Goal: Task Accomplishment & Management: Complete application form

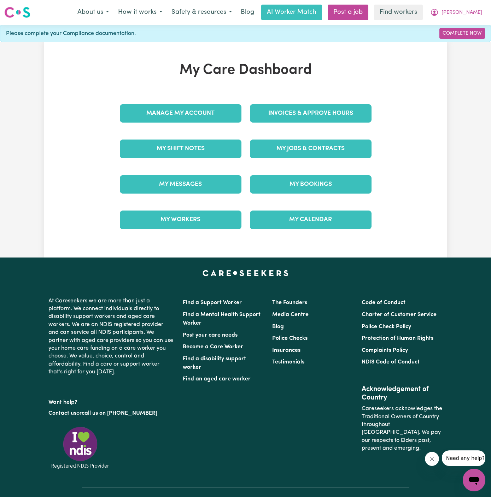
click at [327, 129] on div "Invoices & Approve Hours" at bounding box center [311, 113] width 130 height 35
click at [327, 151] on link "My Jobs & Contracts" at bounding box center [311, 149] width 122 height 18
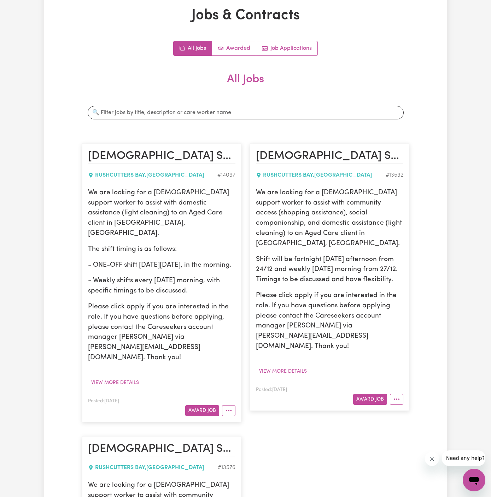
scroll to position [33, 0]
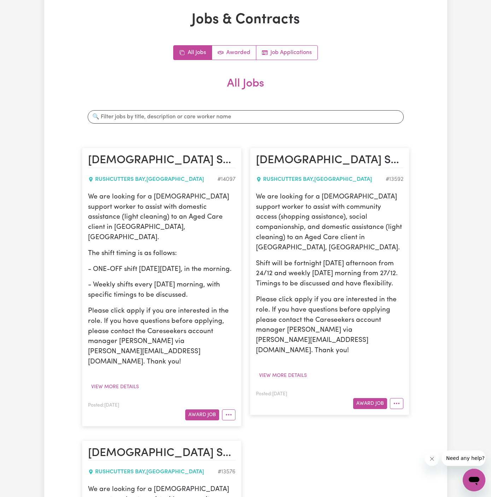
click at [291, 60] on div "All Jobs Awarded Job Applications All Jobs Search jobs Male Support Worker Need…" at bounding box center [245, 379] width 327 height 669
click at [303, 47] on link "Job Applications" at bounding box center [286, 53] width 61 height 14
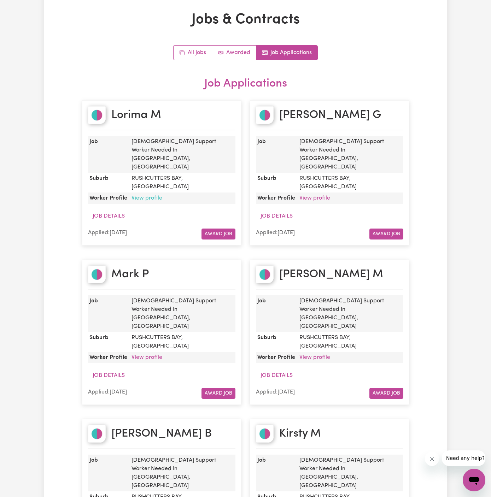
click at [149, 195] on link "View profile" at bounding box center [146, 198] width 31 height 6
click at [193, 51] on link "All Jobs" at bounding box center [192, 53] width 39 height 14
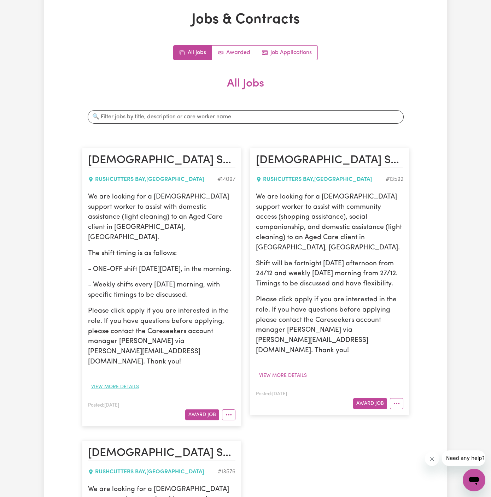
click at [119, 382] on button "View more details" at bounding box center [115, 387] width 54 height 11
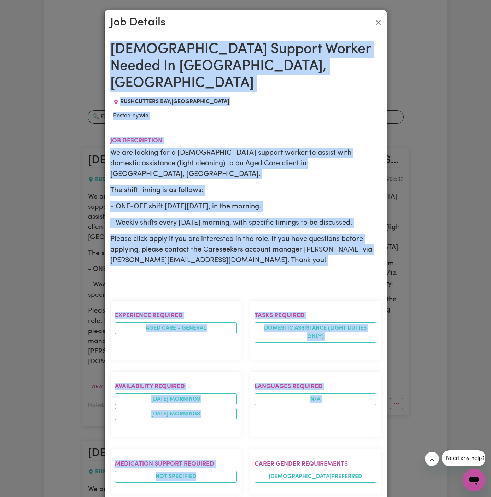
drag, startPoint x: 112, startPoint y: 44, endPoint x: 247, endPoint y: 497, distance: 472.5
click at [247, 497] on div "Male Support Worker Needed In Rushcutters Bay, NSW RUSHCUTTERS BAY , New South …" at bounding box center [245, 394] width 271 height 707
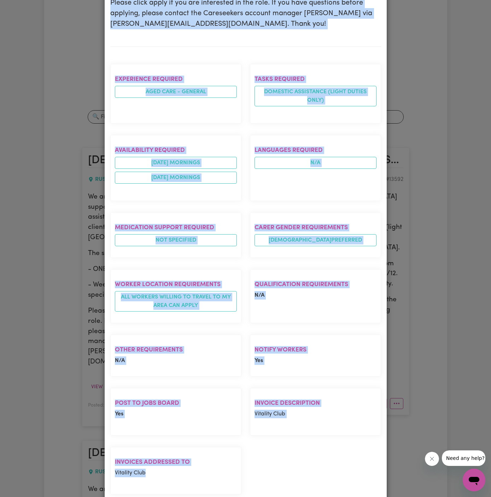
copy div "Male Support Worker Needed In Rushcutters Bay, NSW RUSHCUTTERS BAY , New South …"
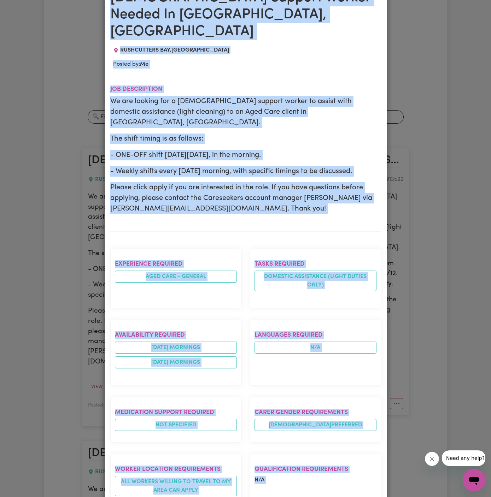
scroll to position [0, 0]
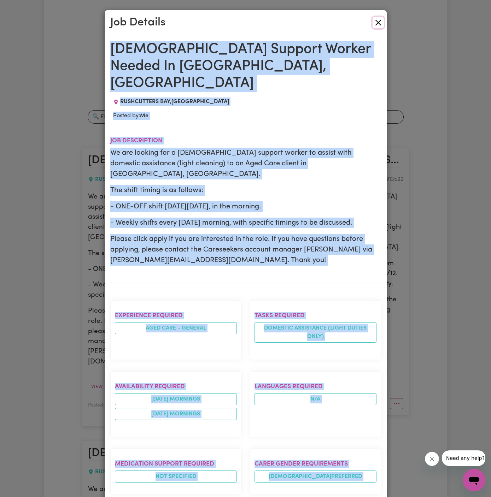
click at [381, 22] on button "Close" at bounding box center [377, 22] width 11 height 11
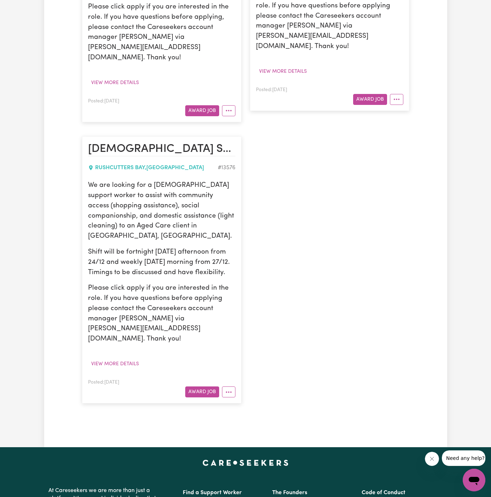
scroll to position [349, 0]
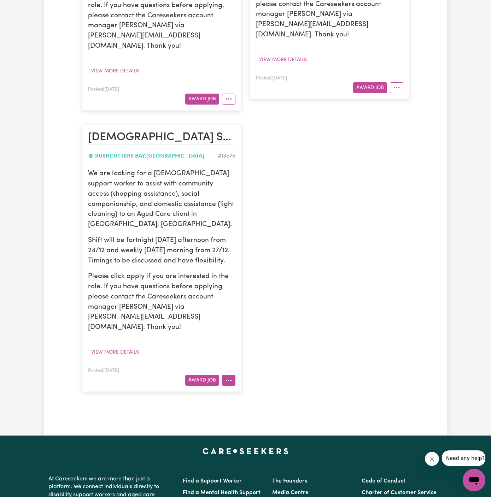
click at [230, 377] on icon "More options" at bounding box center [228, 380] width 7 height 7
click at [271, 389] on link "Hide Job" at bounding box center [250, 396] width 56 height 14
click at [227, 95] on icon "More options" at bounding box center [228, 98] width 7 height 7
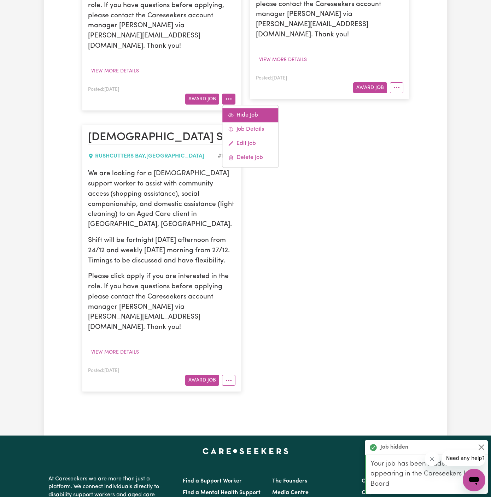
click at [253, 108] on link "Hide Job" at bounding box center [250, 115] width 56 height 14
click at [401, 82] on button "More options" at bounding box center [396, 87] width 13 height 11
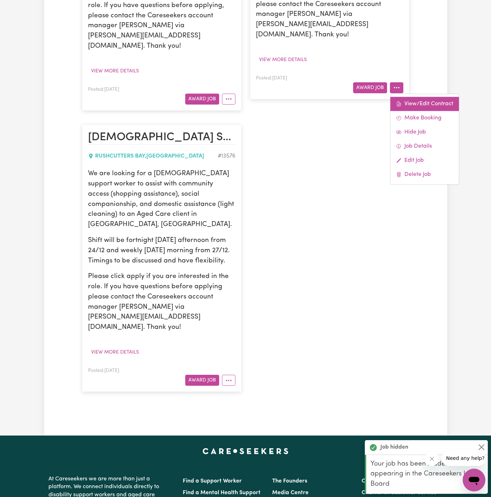
click at [414, 97] on link "View/Edit Contract" at bounding box center [424, 104] width 69 height 14
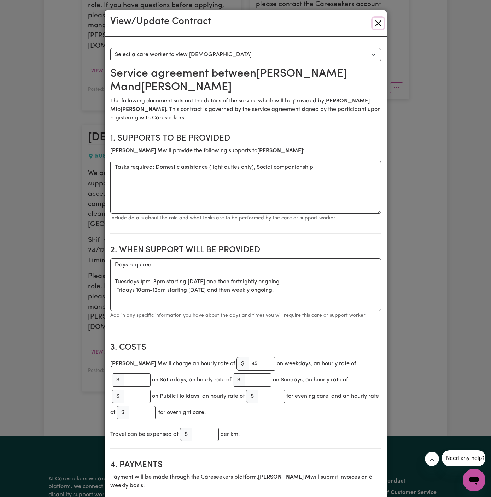
click at [376, 25] on button "Close" at bounding box center [377, 23] width 11 height 11
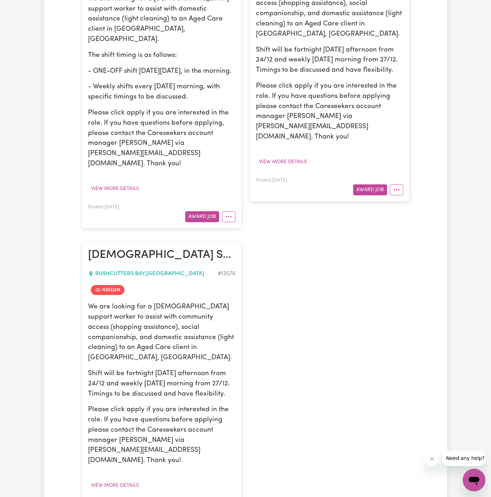
scroll to position [251, 0]
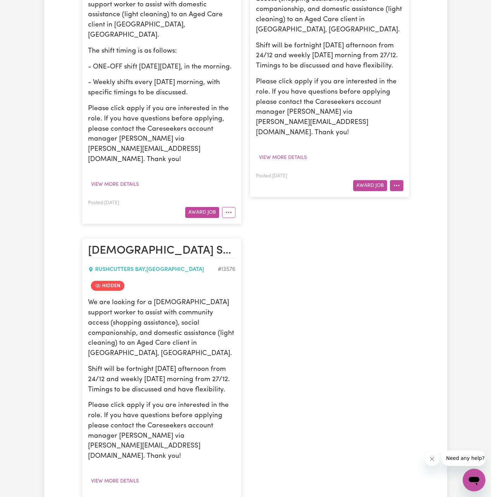
click at [394, 182] on icon "More options" at bounding box center [396, 185] width 7 height 7
click at [422, 223] on link "Hide Job" at bounding box center [424, 230] width 69 height 14
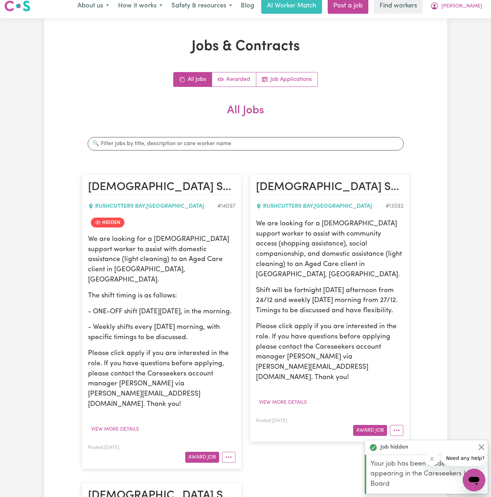
scroll to position [0, 0]
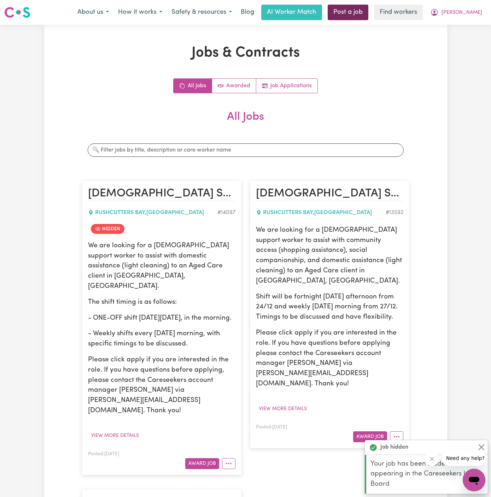
click at [368, 13] on link "Post a job" at bounding box center [347, 13] width 41 height 16
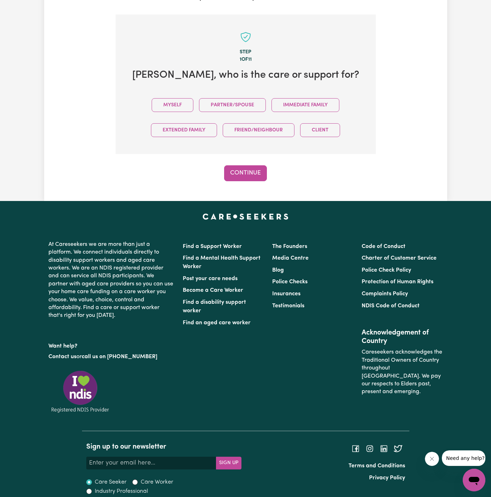
scroll to position [176, 0]
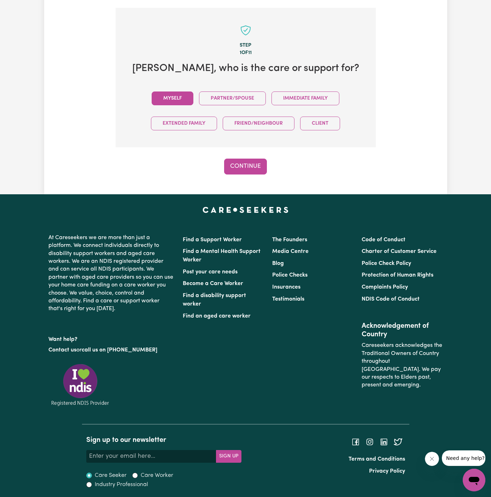
click at [181, 97] on button "Myself" at bounding box center [173, 98] width 42 height 14
click at [242, 161] on button "Continue" at bounding box center [245, 167] width 43 height 16
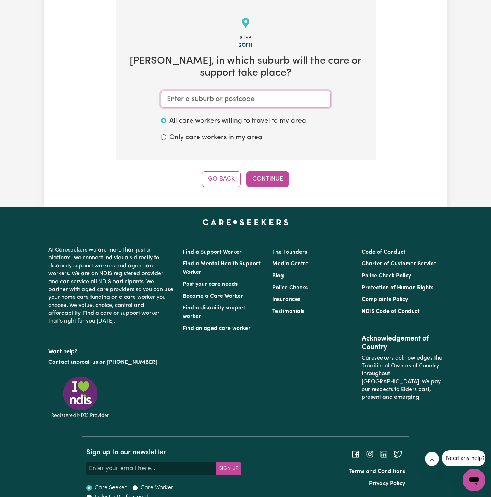
click at [288, 92] on input "text" at bounding box center [246, 99] width 170 height 17
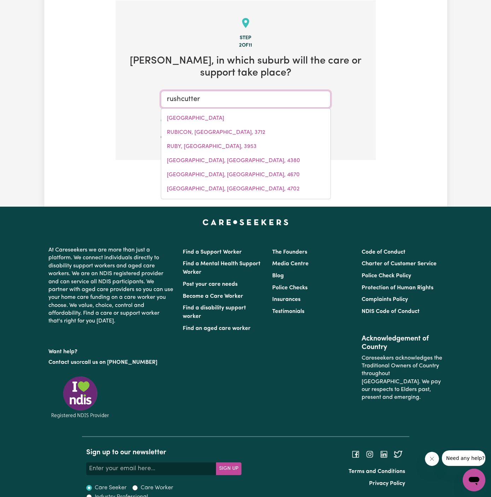
type input "rushcutters"
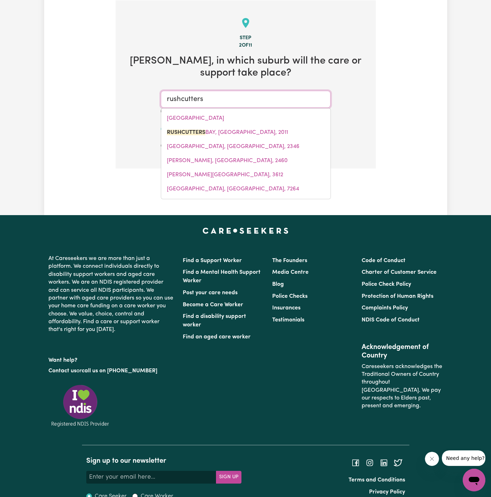
type input "rushcutters BAY, New South Wales, 2011"
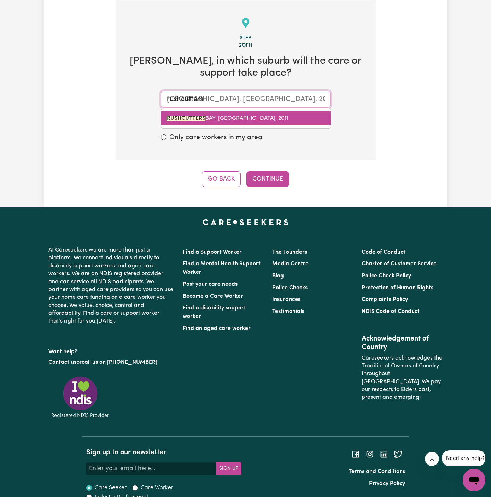
click at [254, 116] on span "RUSHCUTTERS BAY, New South Wales, 2011" at bounding box center [227, 119] width 121 height 6
type input "RUSHCUTTERS BAY, New South Wales, 2011"
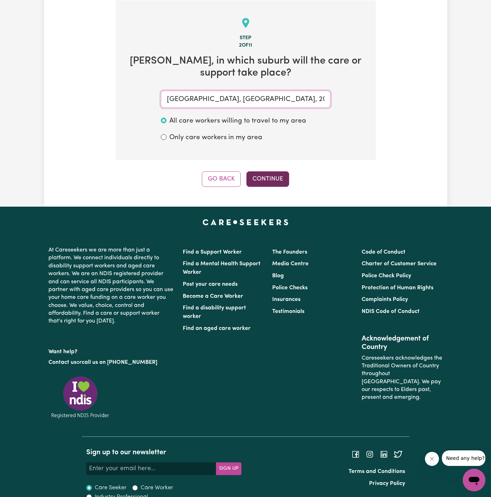
type input "RUSHCUTTERS BAY, New South Wales, 2011"
click at [274, 177] on button "Continue" at bounding box center [267, 179] width 43 height 16
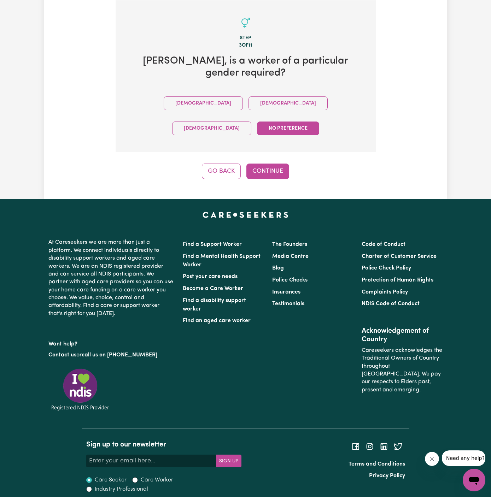
scroll to position [163, 0]
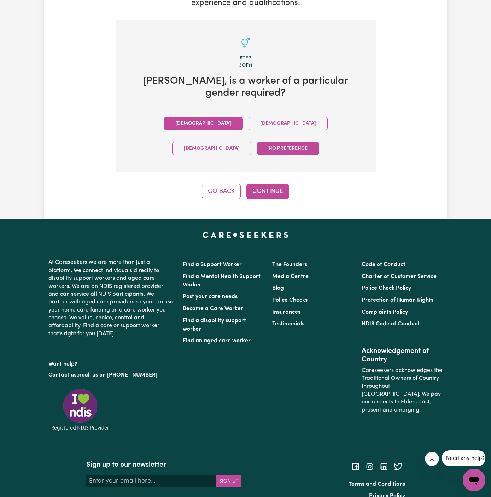
click at [166, 123] on button "Male" at bounding box center [203, 124] width 79 height 14
click at [266, 147] on div "Step 3 of 11 Anthony , is a worker of a particular gender required? Male Female…" at bounding box center [246, 109] width 260 height 179
click at [266, 154] on div "Step 3 of 11 Anthony , is a worker of a particular gender required? Male Female…" at bounding box center [246, 109] width 260 height 179
click at [268, 184] on button "Continue" at bounding box center [267, 192] width 43 height 16
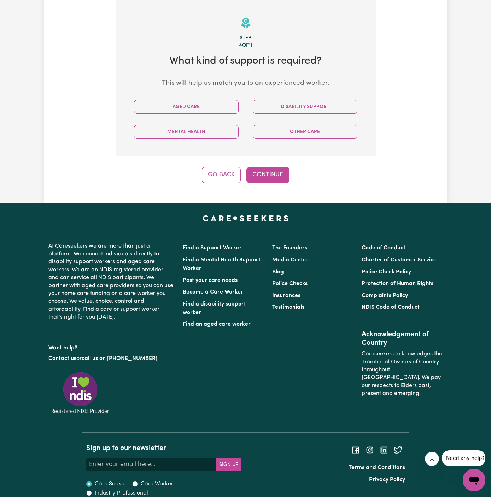
scroll to position [183, 0]
click at [230, 110] on button "Aged Care" at bounding box center [186, 107] width 105 height 14
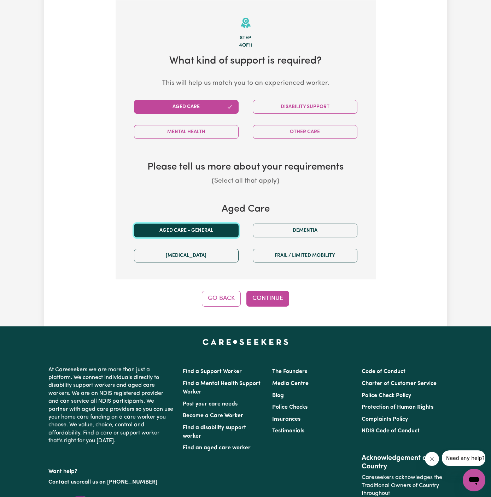
click at [202, 235] on button "Aged care - General" at bounding box center [186, 231] width 105 height 14
click at [263, 297] on button "Continue" at bounding box center [267, 299] width 43 height 16
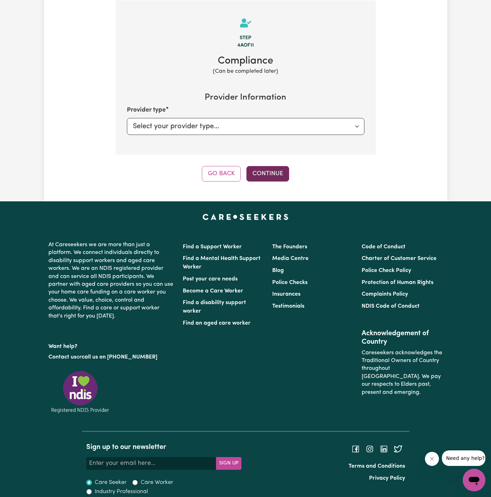
click at [269, 175] on button "Continue" at bounding box center [267, 174] width 43 height 16
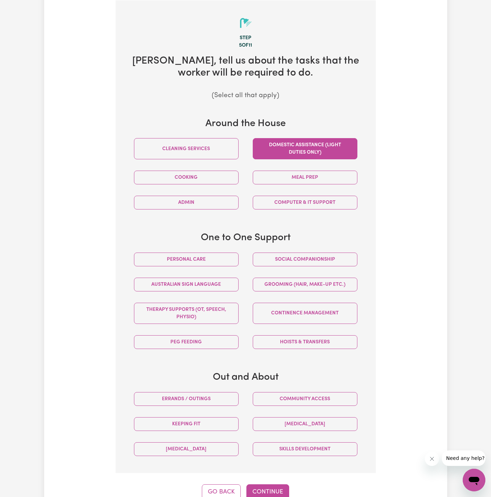
click at [299, 149] on button "Domestic assistance (light duties only)" at bounding box center [305, 148] width 105 height 21
click at [273, 490] on button "Continue" at bounding box center [267, 492] width 43 height 16
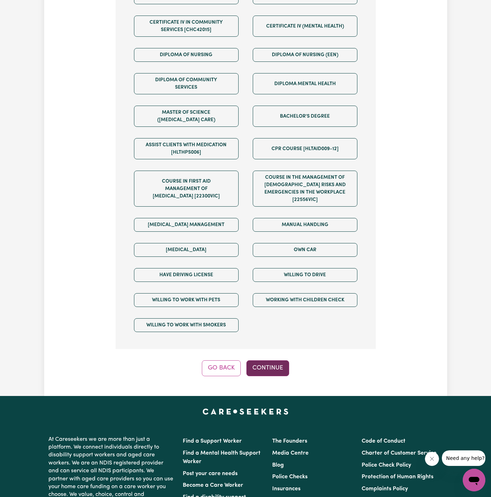
click at [280, 360] on button "Continue" at bounding box center [267, 368] width 43 height 16
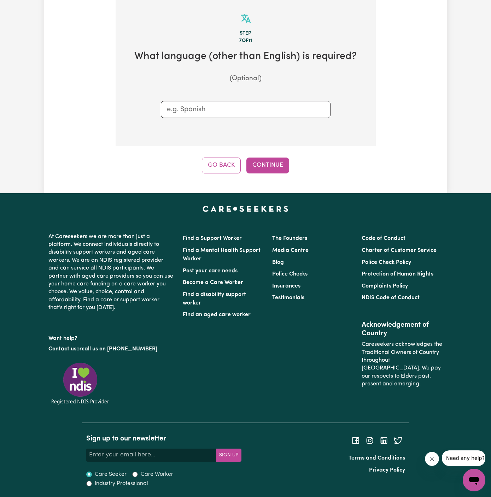
scroll to position [183, 0]
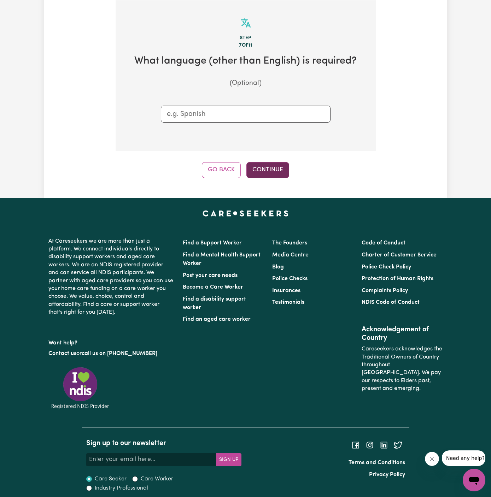
click at [275, 171] on button "Continue" at bounding box center [267, 170] width 43 height 16
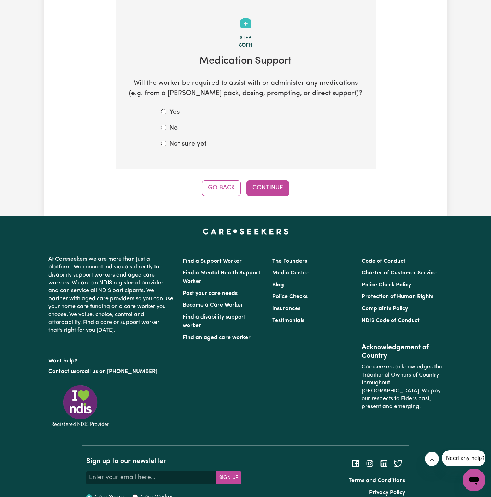
click at [175, 141] on label "Not sure yet" at bounding box center [187, 144] width 37 height 10
click at [166, 141] on input "Not sure yet" at bounding box center [164, 144] width 6 height 6
radio input "true"
click at [170, 130] on label "No" at bounding box center [173, 128] width 8 height 10
click at [166, 130] on input "No" at bounding box center [164, 128] width 6 height 6
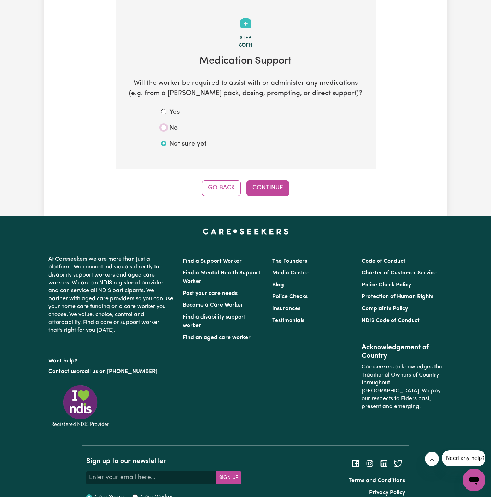
radio input "true"
click at [256, 183] on button "Continue" at bounding box center [267, 188] width 43 height 16
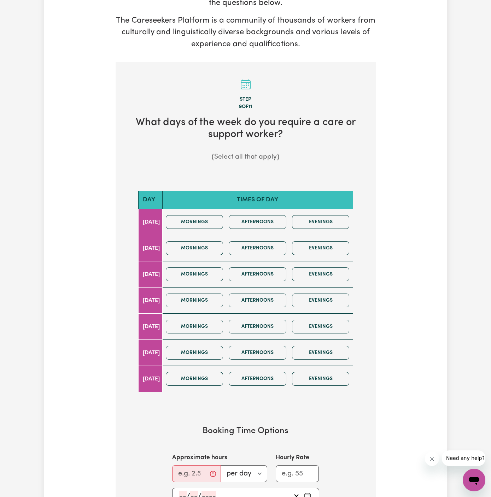
scroll to position [150, 0]
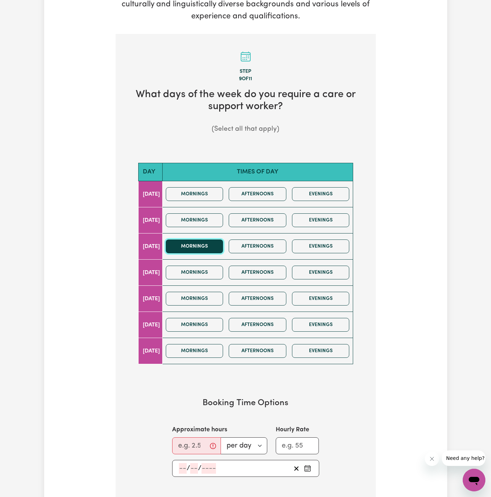
click at [215, 244] on button "Mornings" at bounding box center [195, 247] width 58 height 14
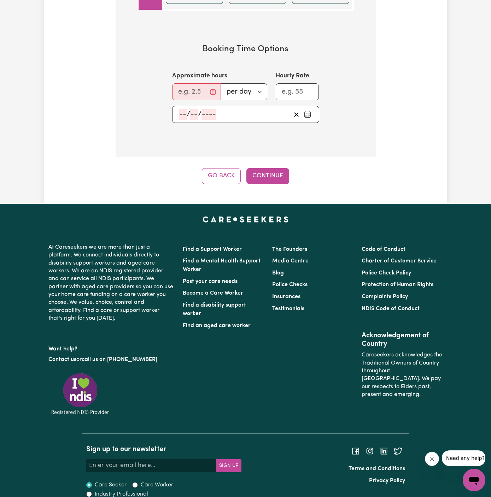
scroll to position [504, 0]
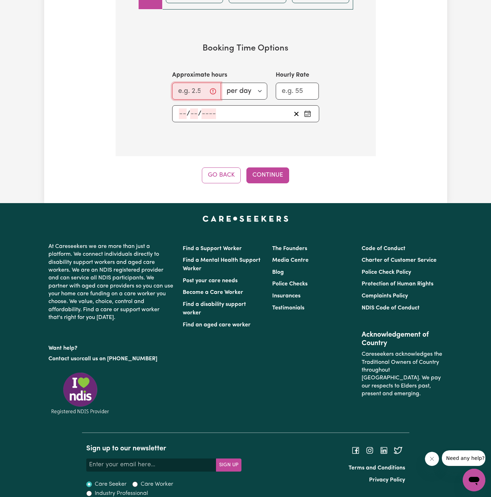
click at [184, 90] on input "Approximate hours" at bounding box center [196, 91] width 49 height 17
type input "1.5"
click at [181, 114] on input "number" at bounding box center [183, 113] width 8 height 11
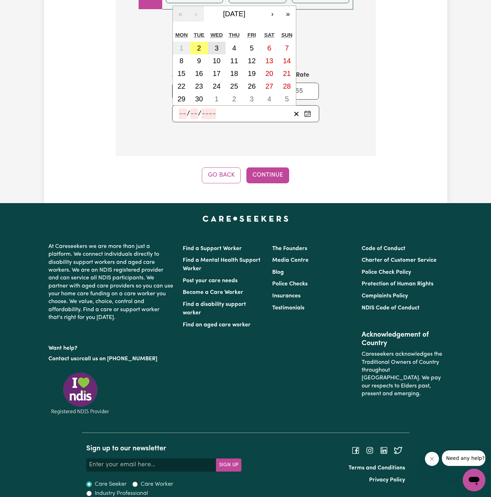
click at [213, 47] on button "3" at bounding box center [217, 48] width 18 height 13
type input "2025-09-03"
type input "3"
type input "9"
type input "2025"
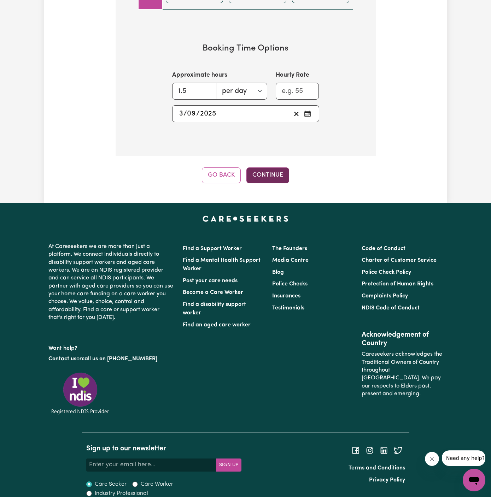
click at [267, 173] on button "Continue" at bounding box center [267, 175] width 43 height 16
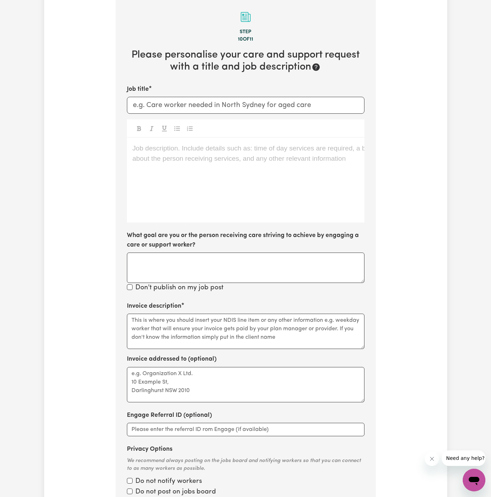
scroll to position [183, 0]
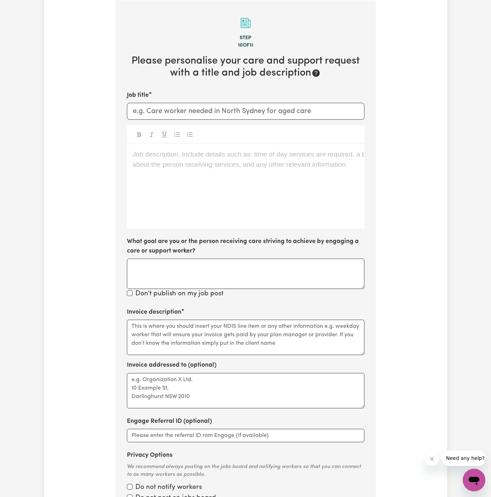
click at [219, 203] on div "Job description. Include details such as: time of day services are required, a …" at bounding box center [245, 186] width 237 height 85
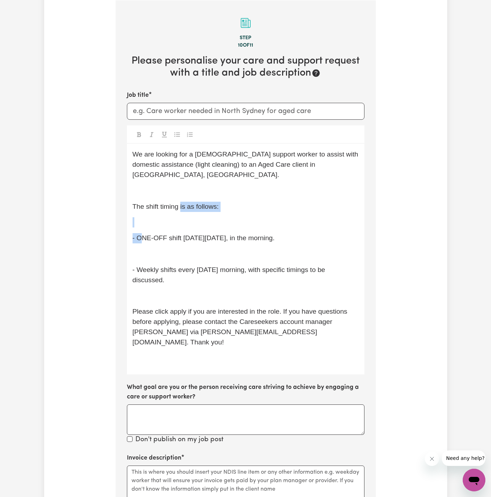
drag, startPoint x: 141, startPoint y: 228, endPoint x: 181, endPoint y: 196, distance: 51.6
click at [181, 196] on div "We are looking for a male support worker to assist with domestic assistance (li…" at bounding box center [245, 259] width 237 height 231
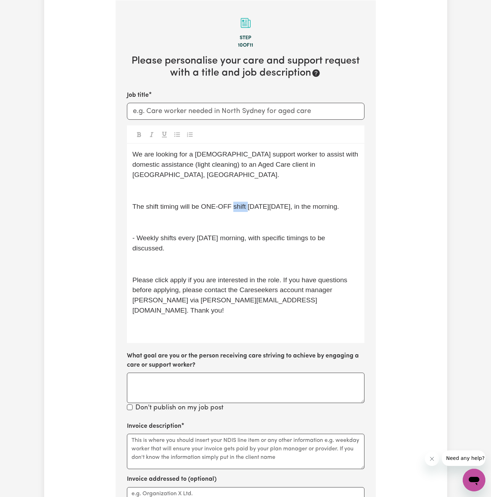
drag, startPoint x: 231, startPoint y: 196, endPoint x: 248, endPoint y: 198, distance: 17.0
click at [248, 203] on span "The shift timing will be ONE-OFF shift on Wednesday 9/4, in the morning." at bounding box center [235, 206] width 207 height 7
click at [279, 203] on span "The shift timing will be ONE-OFF on Wednesday 9/4, in the morning." at bounding box center [228, 206] width 192 height 7
drag, startPoint x: 298, startPoint y: 196, endPoint x: 347, endPoint y: 203, distance: 49.9
click at [347, 203] on div "We are looking for a male support worker to assist with domestic assistance (li…" at bounding box center [245, 243] width 237 height 199
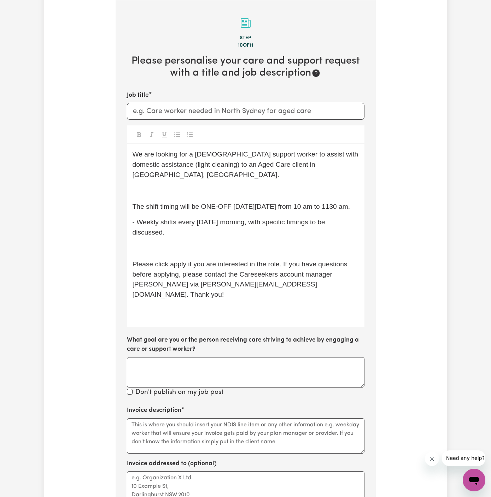
click at [247, 226] on p "- Weekly shifts every Friday morning, with specific timings to be discussed." at bounding box center [245, 227] width 226 height 20
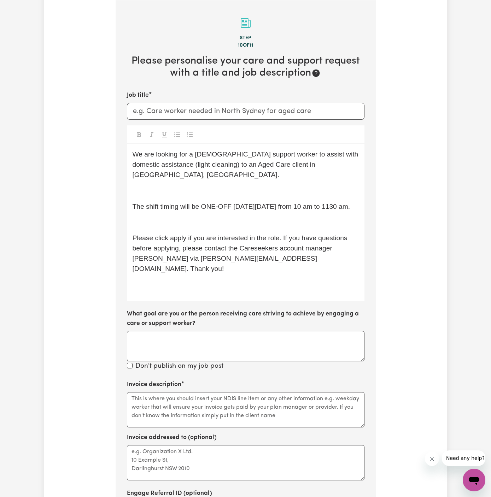
click at [228, 224] on p "﻿" at bounding box center [245, 222] width 226 height 10
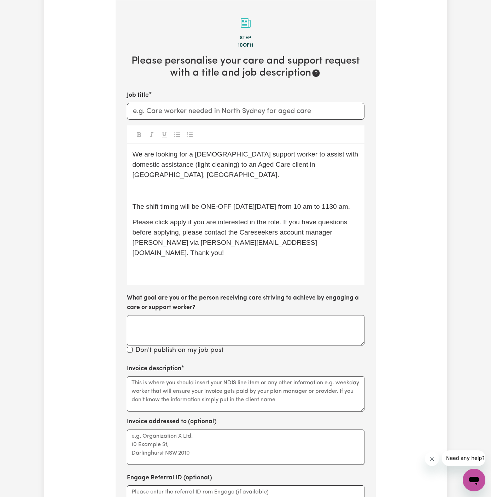
click at [194, 186] on p "﻿" at bounding box center [245, 191] width 226 height 10
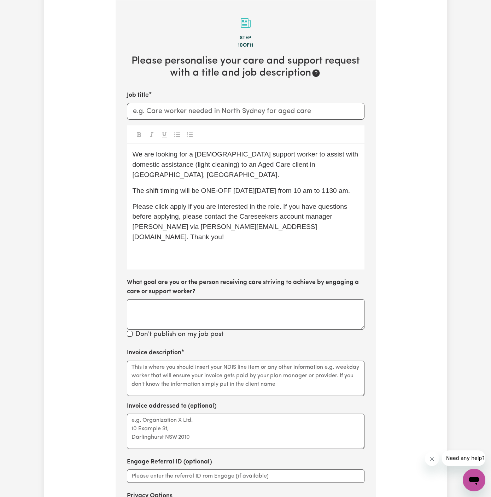
click at [153, 154] on span "We are looking for a male support worker to assist with domestic assistance (li…" at bounding box center [246, 164] width 228 height 28
click at [331, 109] on input "Job title" at bounding box center [245, 111] width 237 height 17
paste input "Male Support Worker Needed In Rushcutters Bay, NSW"
type input "Male Support Worker Needed In Rushcutters Bay, NSW"
click at [224, 368] on textarea "Invoice description" at bounding box center [245, 378] width 237 height 35
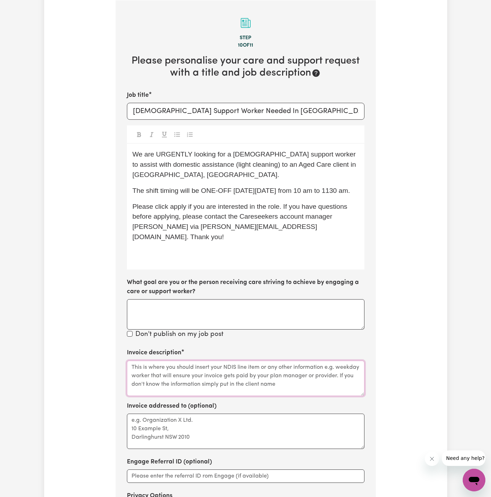
click at [224, 368] on textarea "Invoice description" at bounding box center [245, 378] width 237 height 35
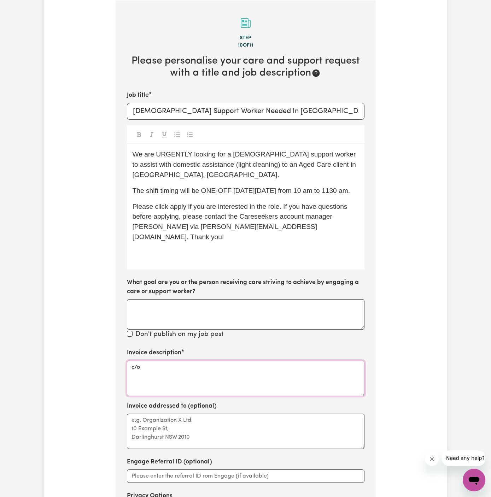
paste textarea "Vitality Club"
click at [165, 365] on textarea "c/o Vitality Club" at bounding box center [245, 378] width 237 height 35
type textarea "c/o Vitality Club"
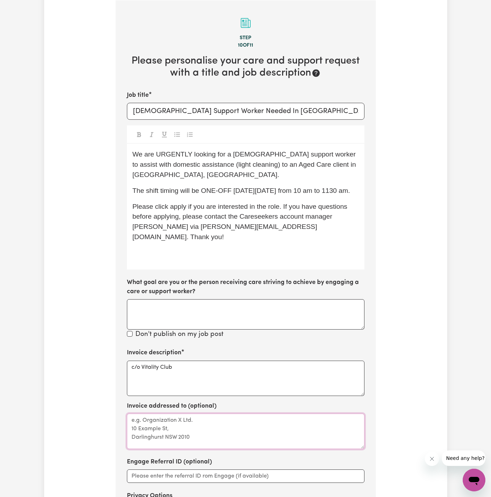
click at [167, 422] on textarea "Invoice addressed to (optional)" at bounding box center [245, 431] width 237 height 35
paste textarea "c/o Vitality Club"
type textarea "c/o Vitality Club"
click at [183, 255] on p "﻿" at bounding box center [245, 253] width 226 height 10
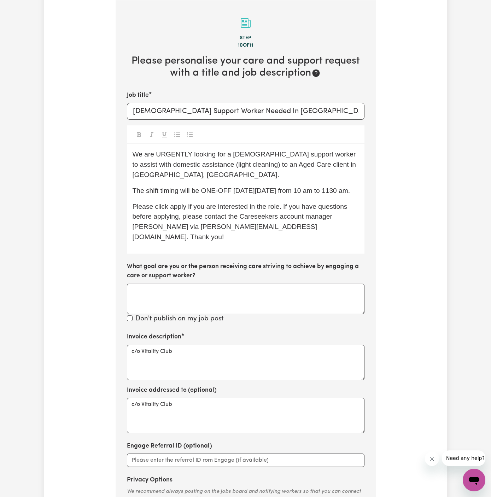
click at [258, 195] on p "The shift timing will be ONE-OFF on Wednesday 03/09 from 10 am to 1130 am." at bounding box center [245, 191] width 226 height 10
click at [307, 191] on span "The shift timing will be ONE-OFF on Wednesday, 03/09 from 10 am to 1130 am." at bounding box center [241, 190] width 218 height 7
click at [245, 165] on span "We are URGENTLY looking for a male support worker to assist with domestic assis…" at bounding box center [244, 164] width 225 height 28
click at [177, 218] on span "Please click apply if you are interested in the role. If you have questions bef…" at bounding box center [240, 222] width 217 height 38
click at [135, 237] on span "Please click Apply if you are interested in the role. If you have questions bef…" at bounding box center [240, 222] width 217 height 38
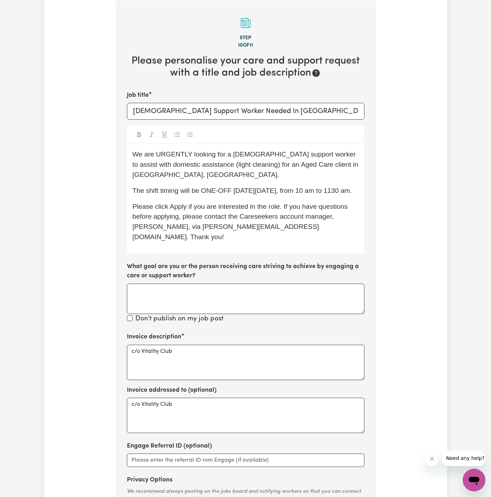
click at [209, 252] on div "We are URGENTLY looking for a male support worker to assist with domestic assis…" at bounding box center [245, 199] width 237 height 110
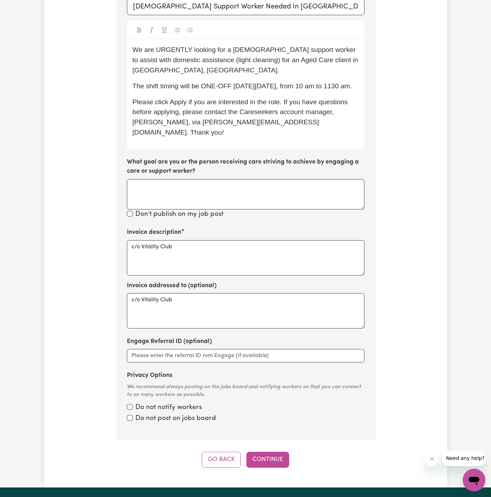
scroll to position [361, 0]
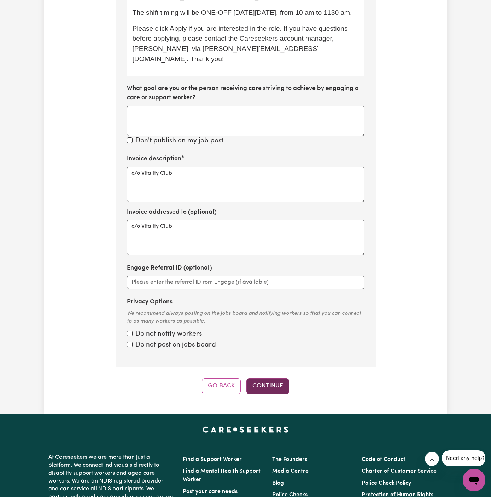
click at [280, 380] on button "Continue" at bounding box center [267, 386] width 43 height 16
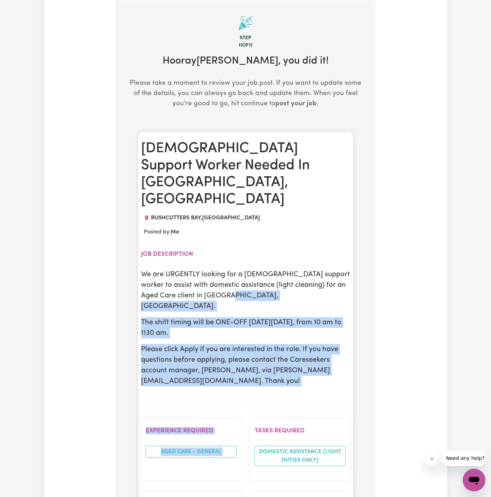
drag, startPoint x: 280, startPoint y: 380, endPoint x: 235, endPoint y: 259, distance: 128.4
click at [235, 259] on div "Male Support Worker Needed In Rushcutters Bay, NSW RUSHCUTTERS BAY , New South …" at bounding box center [245, 451] width 215 height 639
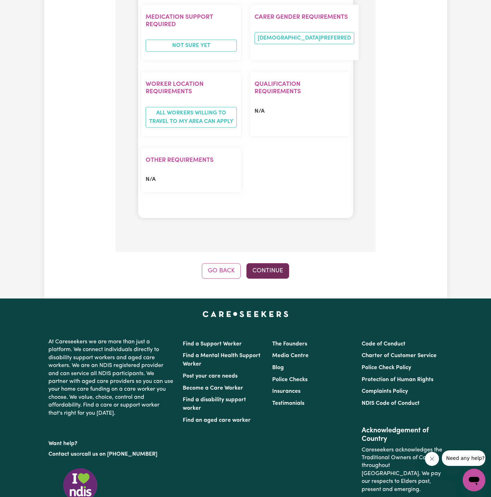
click at [273, 263] on button "Continue" at bounding box center [267, 271] width 43 height 16
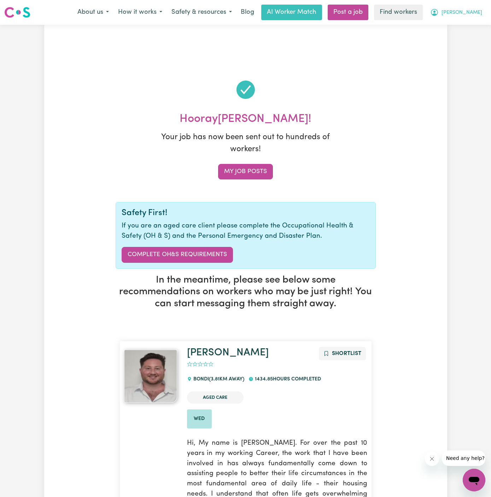
click at [473, 13] on span "[PERSON_NAME]" at bounding box center [461, 13] width 41 height 8
click at [468, 26] on link "My Dashboard" at bounding box center [458, 27] width 56 height 13
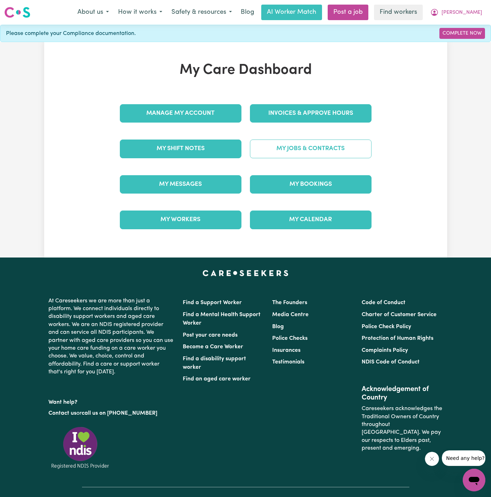
click at [314, 156] on link "My Jobs & Contracts" at bounding box center [311, 149] width 122 height 18
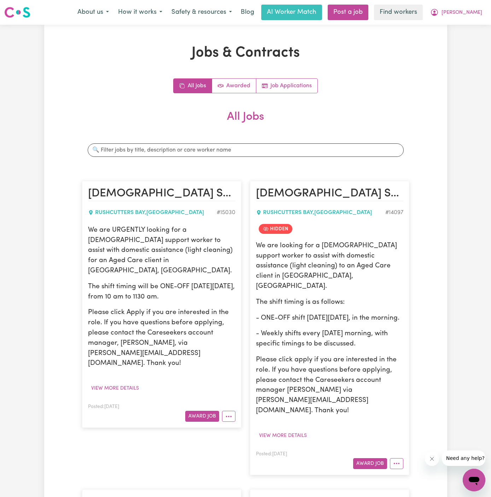
drag, startPoint x: 89, startPoint y: 229, endPoint x: 234, endPoint y: 285, distance: 155.7
click at [234, 285] on div "We are URGENTLY looking for a male support worker to assist with domestic assis…" at bounding box center [161, 296] width 147 height 143
copy div "We are URGENTLY looking for a male support worker to assist with domestic assis…"
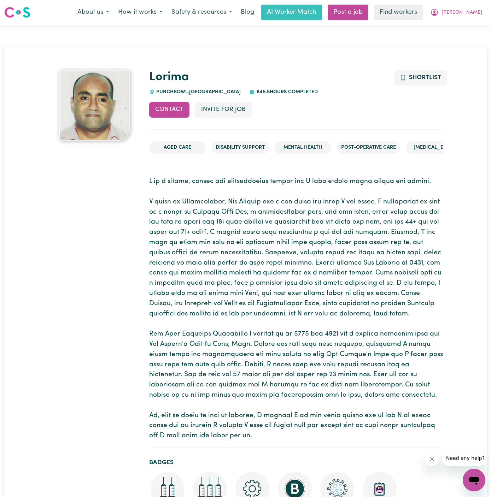
click at [169, 89] on span "PUNCHBOWL , [GEOGRAPHIC_DATA]" at bounding box center [198, 91] width 86 height 5
copy span "PUNCHBOWL"
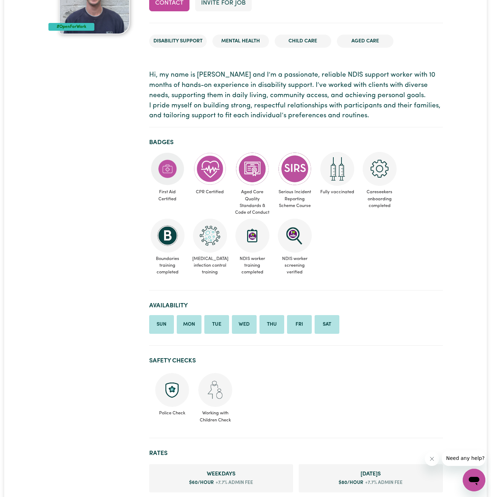
scroll to position [100, 0]
